Goal: Task Accomplishment & Management: Use online tool/utility

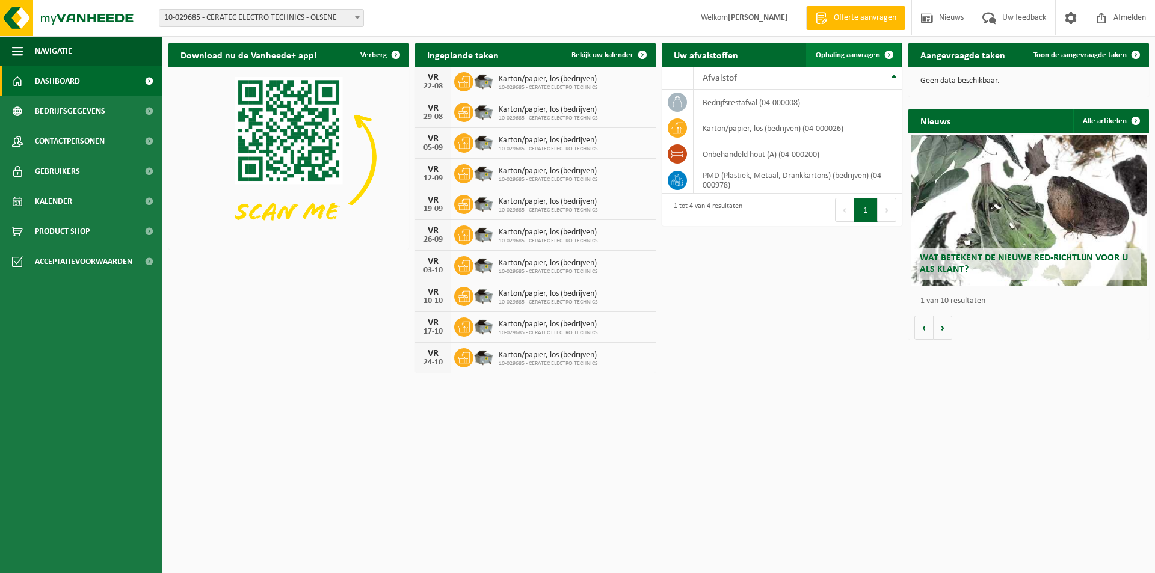
click at [855, 49] on link "Ophaling aanvragen" at bounding box center [853, 55] width 95 height 24
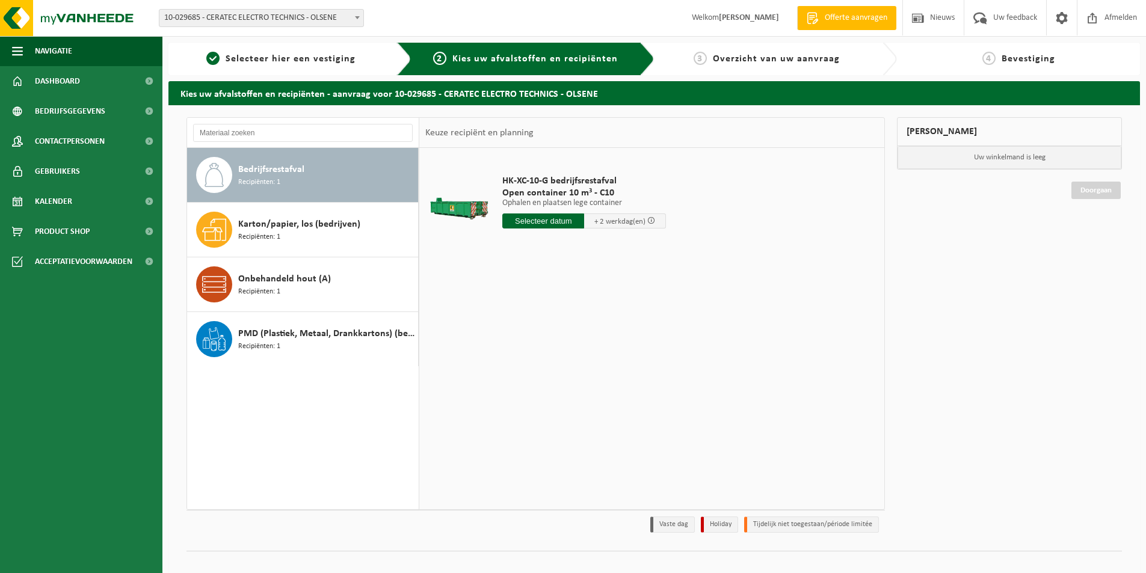
click at [547, 223] on input "text" at bounding box center [543, 221] width 82 height 15
click at [595, 344] on div "22" at bounding box center [598, 346] width 21 height 19
type input "Van [DATE]"
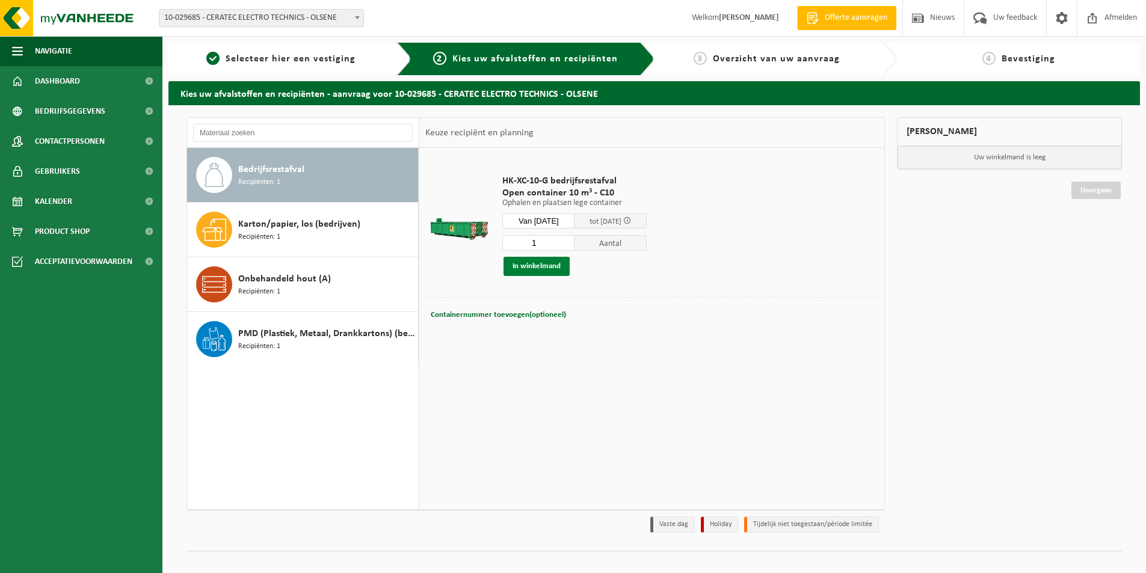
click at [555, 270] on button "In winkelmand" at bounding box center [536, 266] width 66 height 19
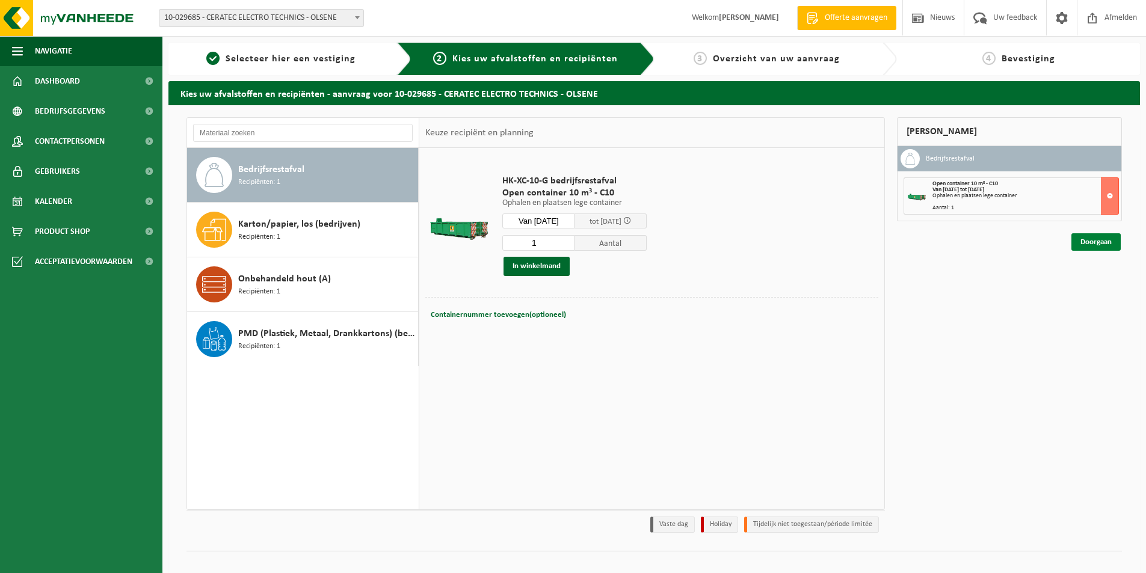
click at [1106, 245] on link "Doorgaan" at bounding box center [1095, 241] width 49 height 17
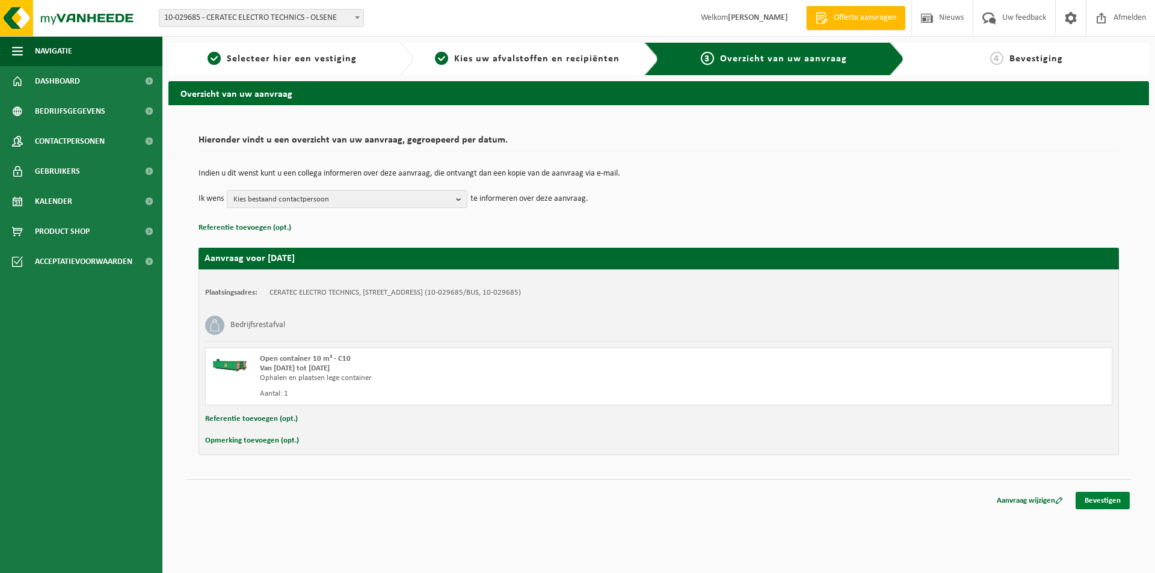
click at [1115, 496] on link "Bevestigen" at bounding box center [1102, 500] width 54 height 17
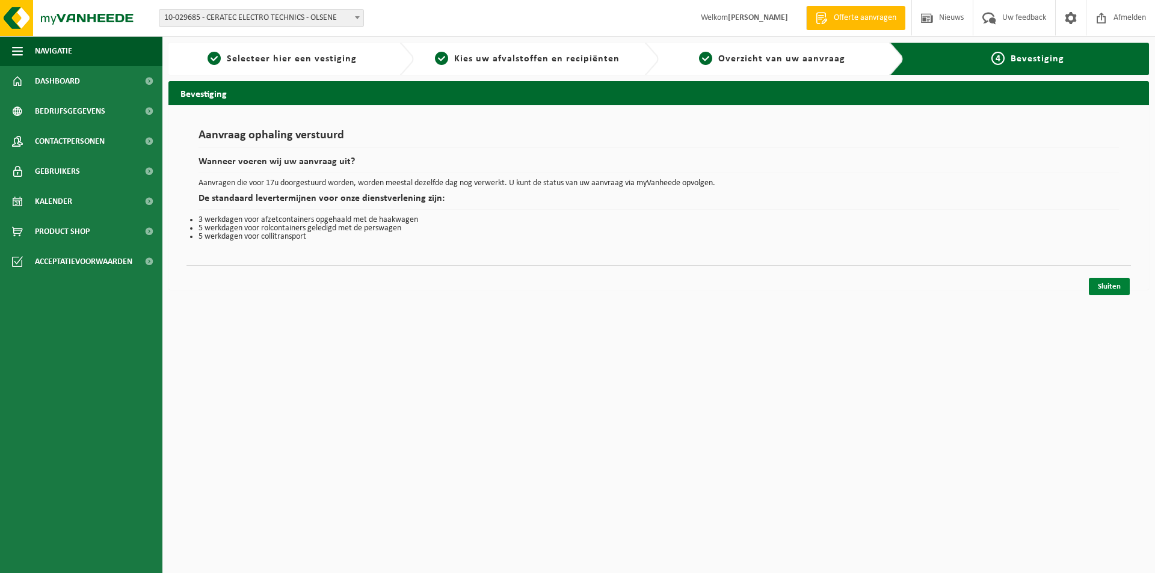
click at [1112, 288] on link "Sluiten" at bounding box center [1109, 286] width 41 height 17
